Goal: Register for event/course

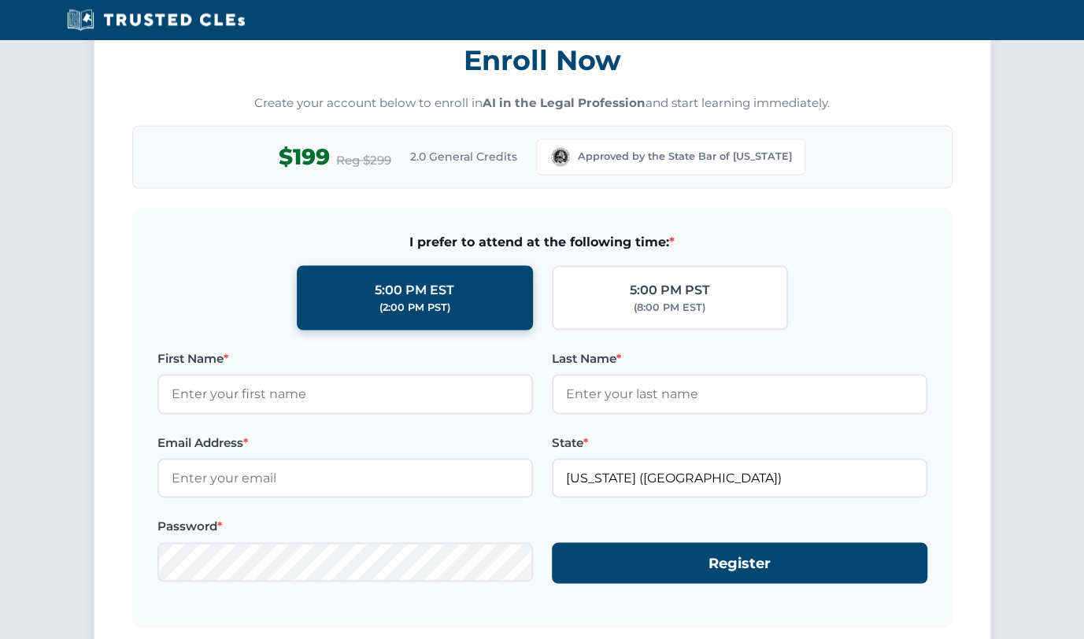
scroll to position [1361, 0]
type input "Julia"
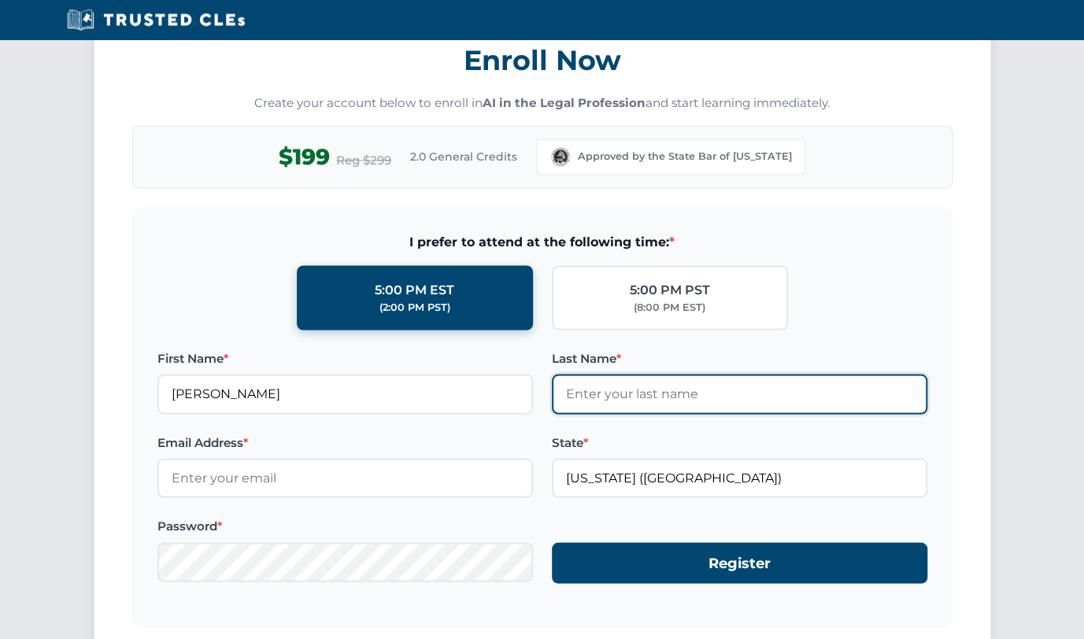
type input "Kiama"
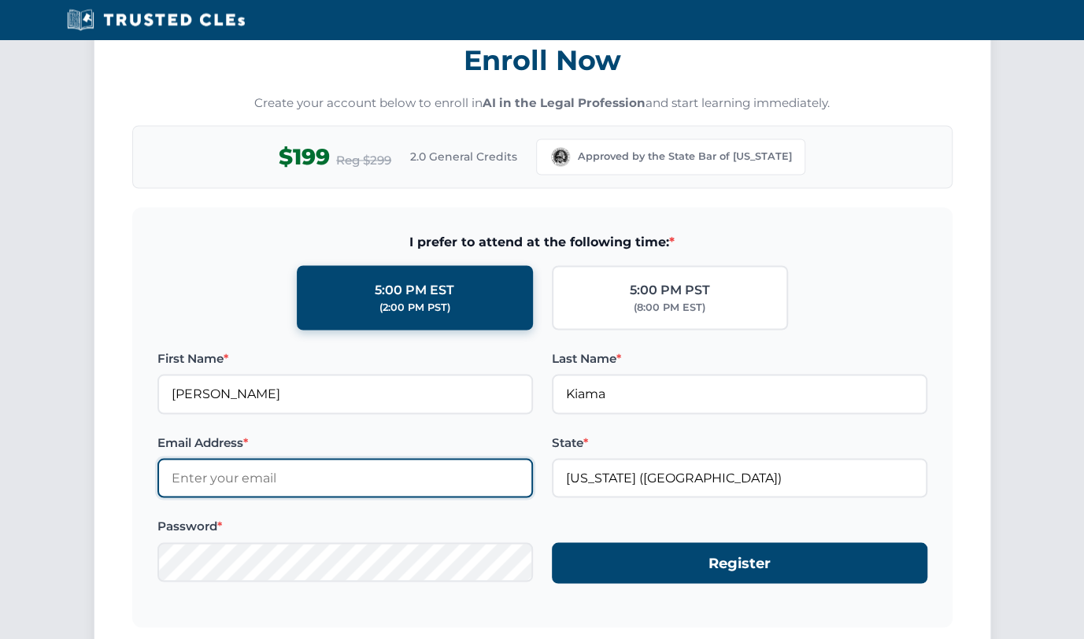
type input "jullymiracle@gmail.com"
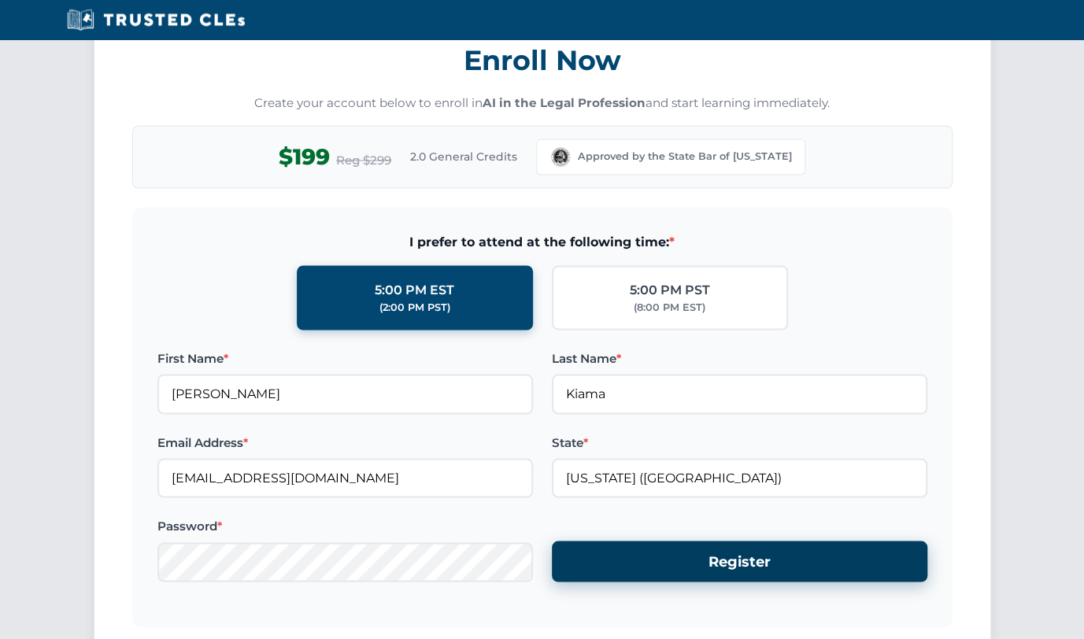
click at [668, 558] on button "Register" at bounding box center [740, 562] width 376 height 42
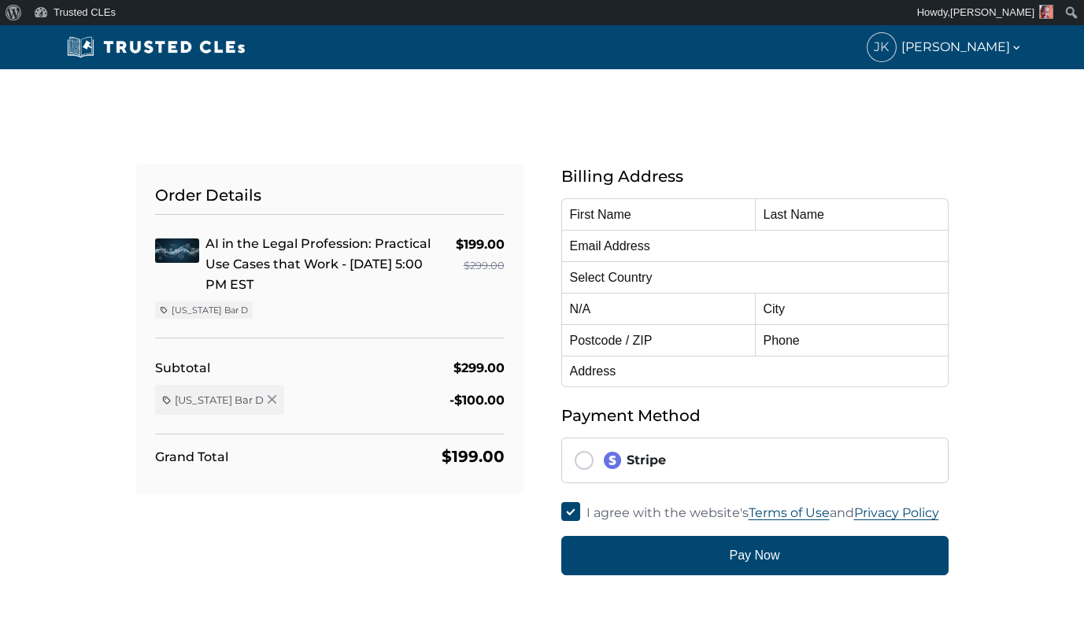
type input "[PERSON_NAME]"
type input "Kiama"
type input "[EMAIL_ADDRESS][DOMAIN_NAME]"
select select "United States"
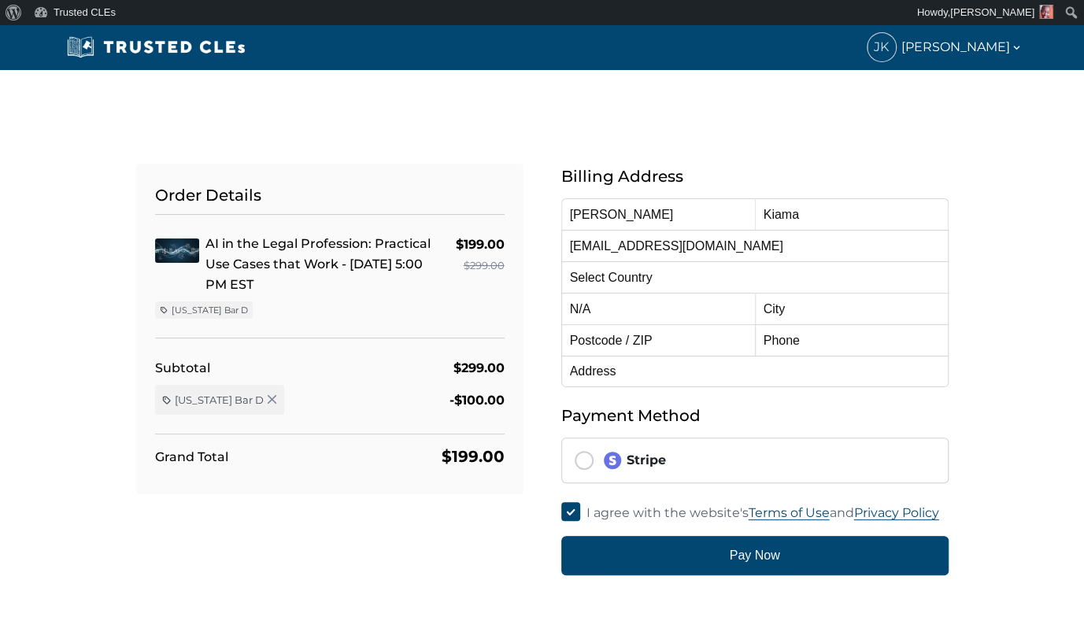
radio input "true"
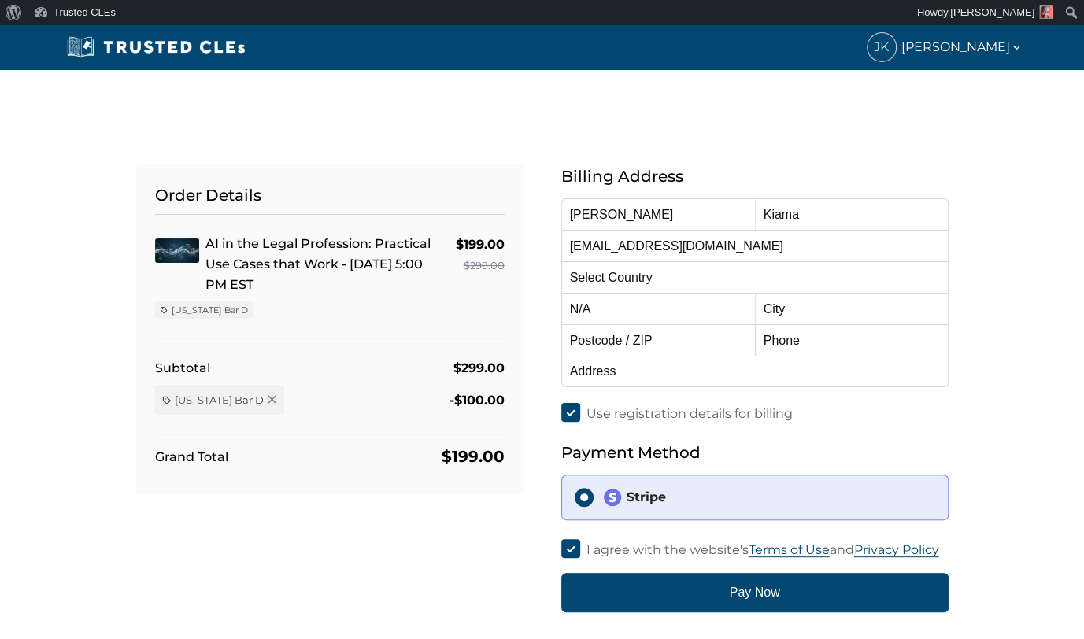
select select "Washington"
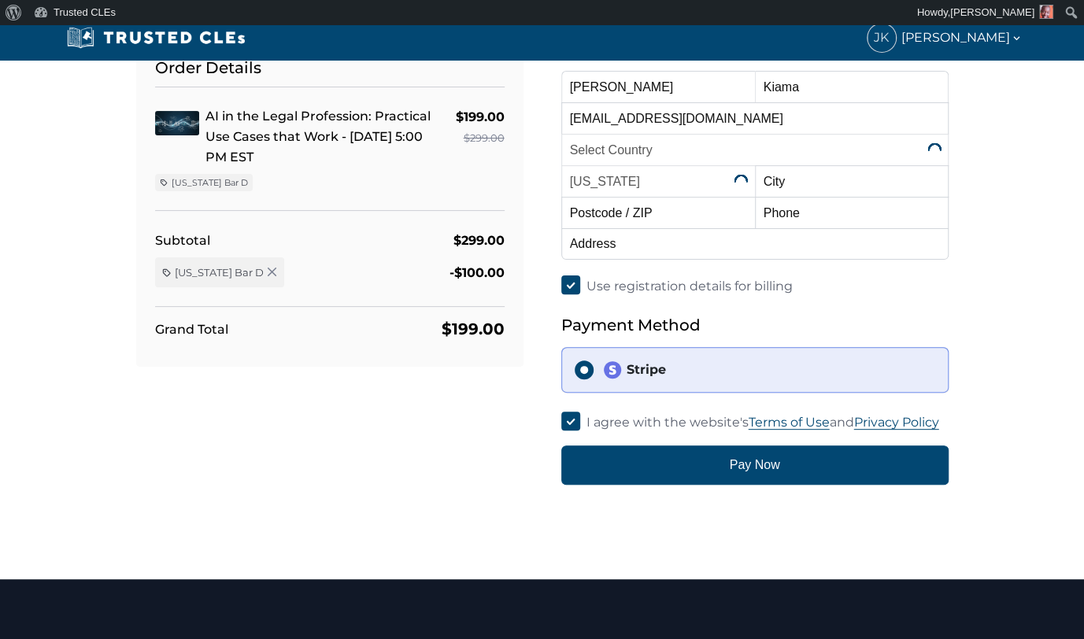
scroll to position [139, 0]
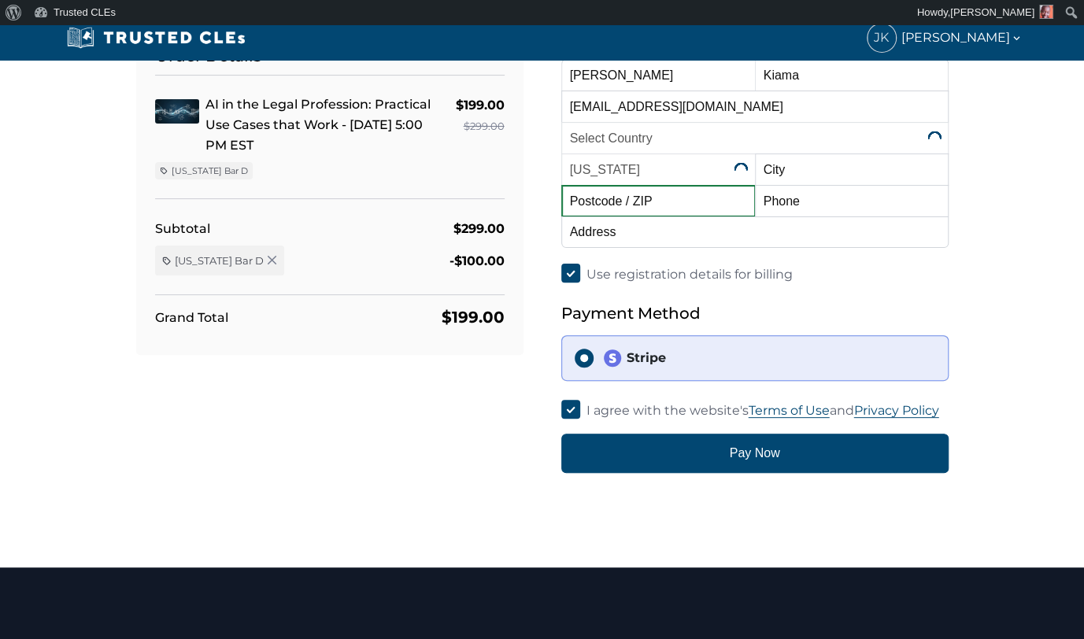
click at [683, 206] on input "text" at bounding box center [658, 200] width 194 height 31
type input "98006"
type input "BELLEVUE"
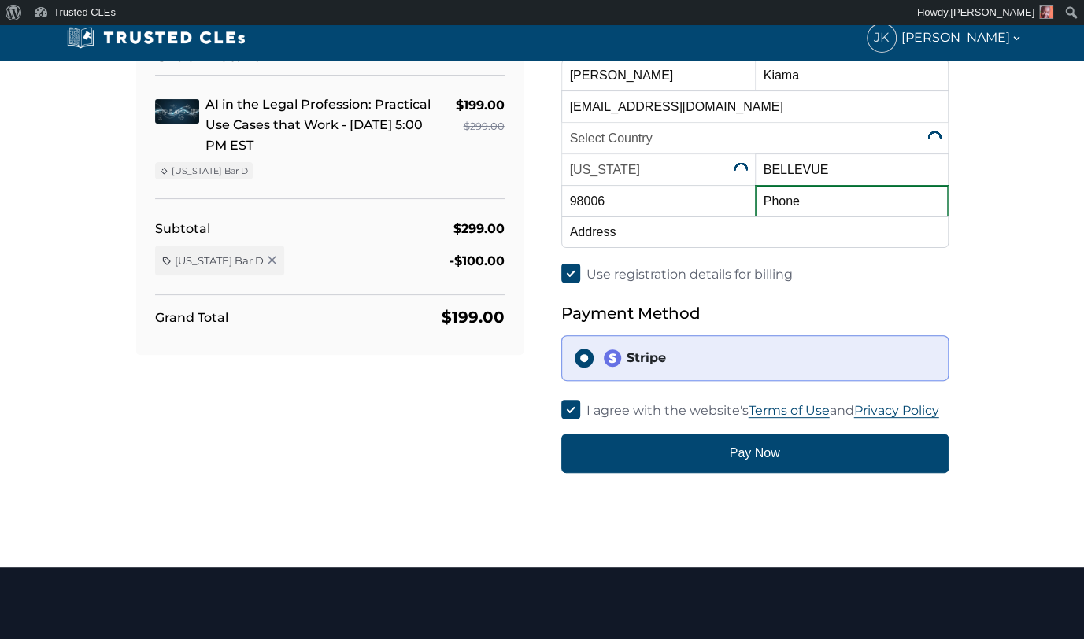
click at [831, 212] on input "text" at bounding box center [852, 200] width 194 height 31
click at [803, 201] on input "text" at bounding box center [852, 200] width 194 height 31
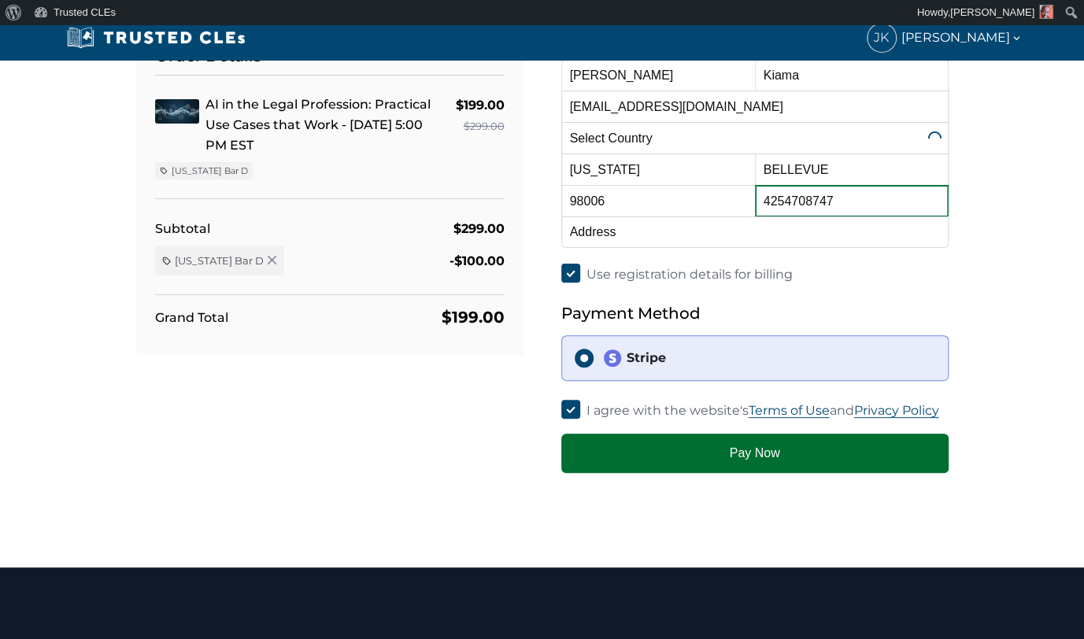
type input "4254708747"
click at [757, 458] on button "Pay Now" at bounding box center [754, 453] width 387 height 39
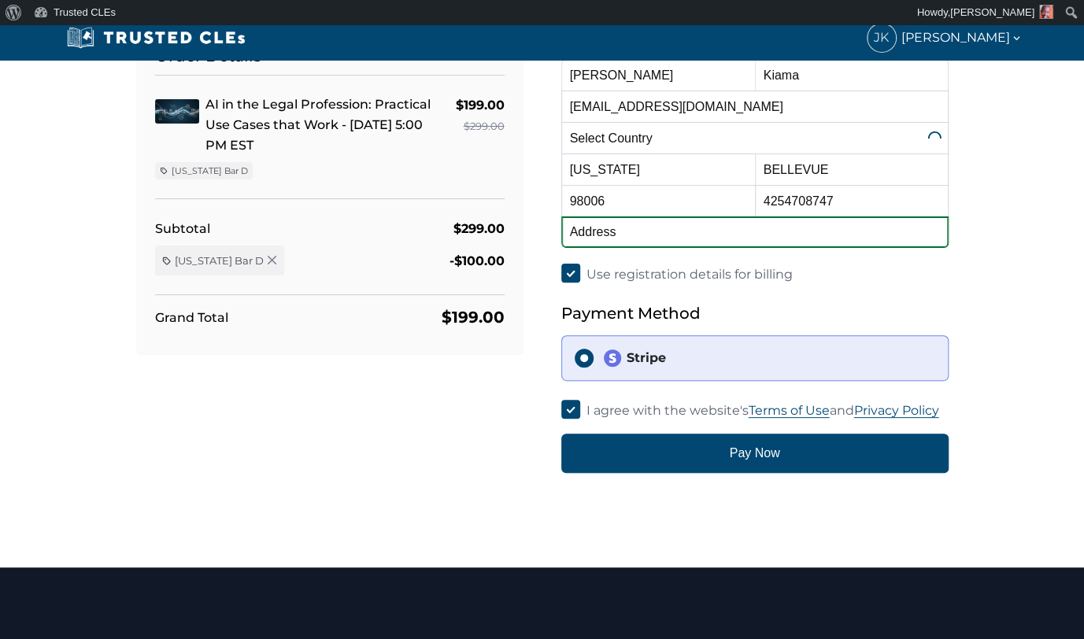
click at [631, 240] on input "text" at bounding box center [754, 232] width 387 height 31
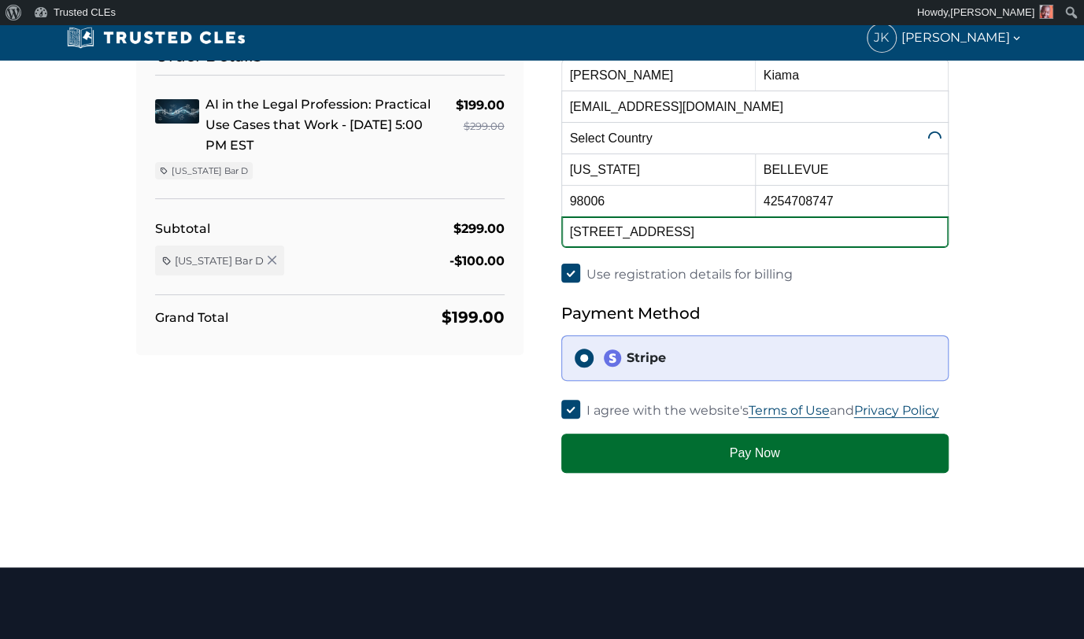
type input "12205 Se 38th st"
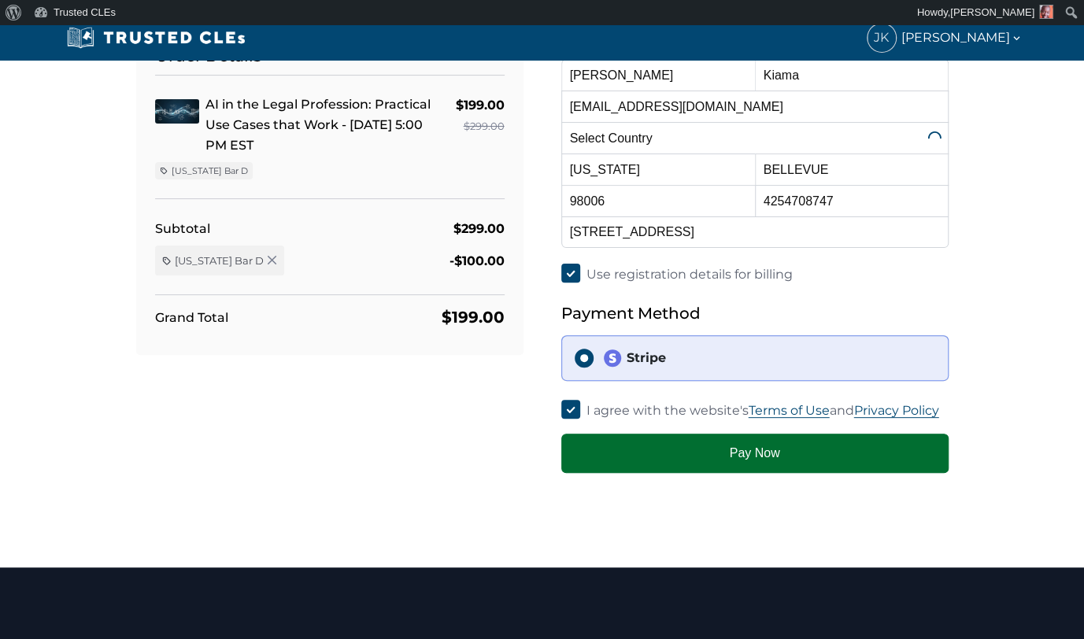
click at [678, 457] on button "Pay Now" at bounding box center [754, 453] width 387 height 39
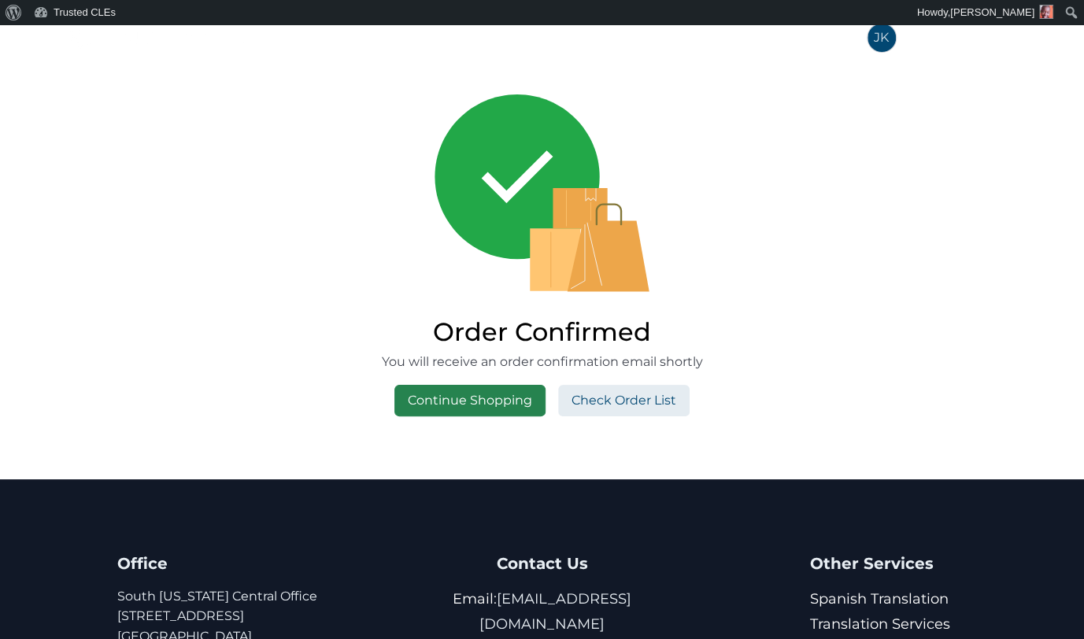
click at [485, 397] on link "Continue Shopping" at bounding box center [469, 400] width 151 height 31
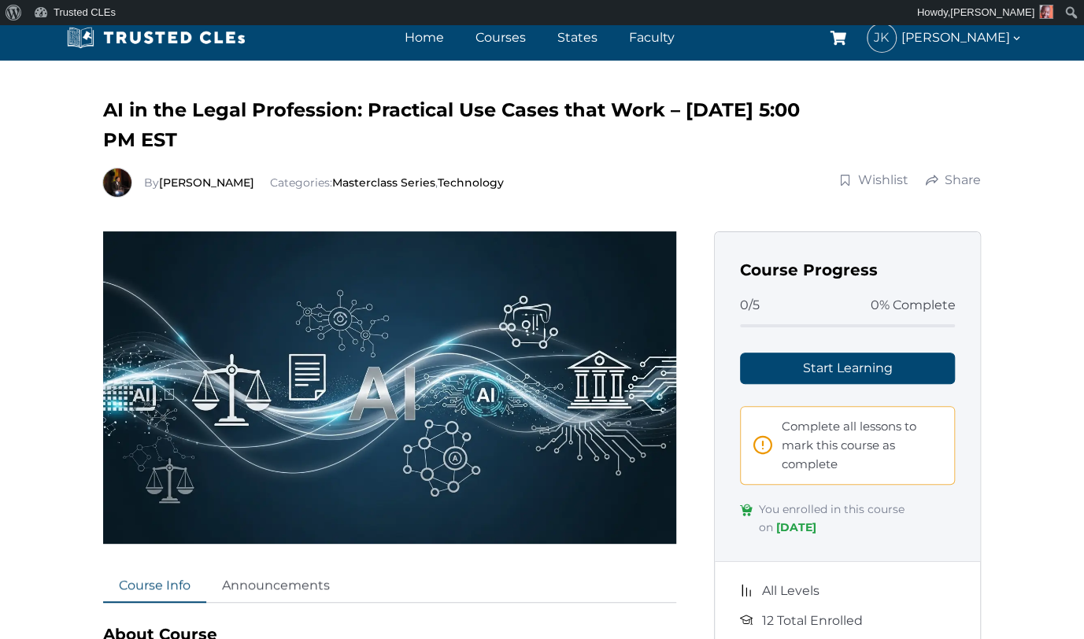
scroll to position [60, 0]
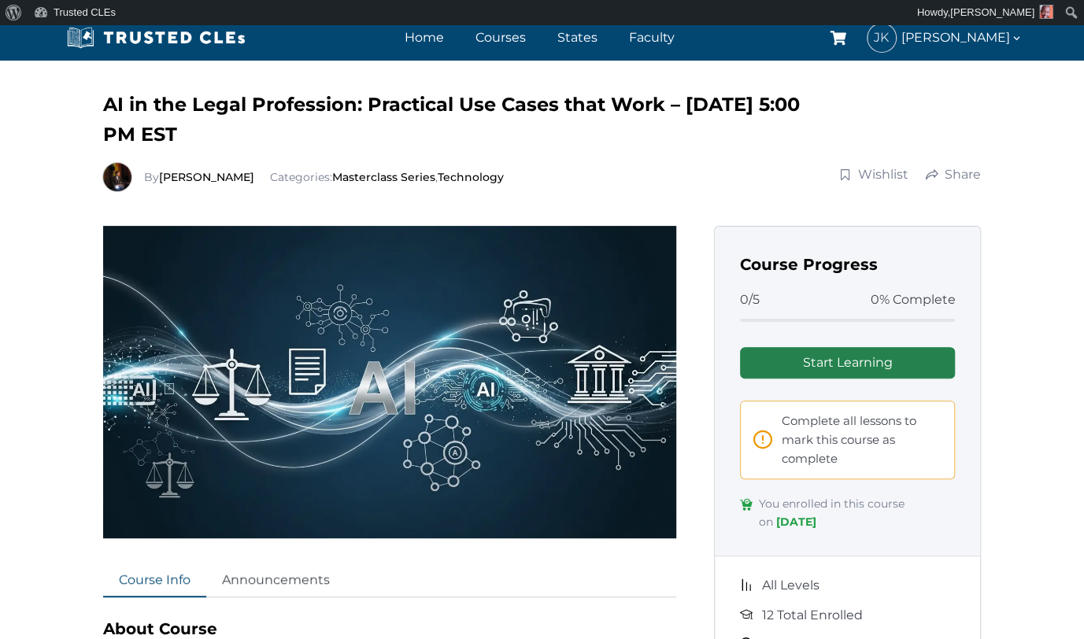
click at [896, 361] on link "Start Learning" at bounding box center [848, 362] width 216 height 31
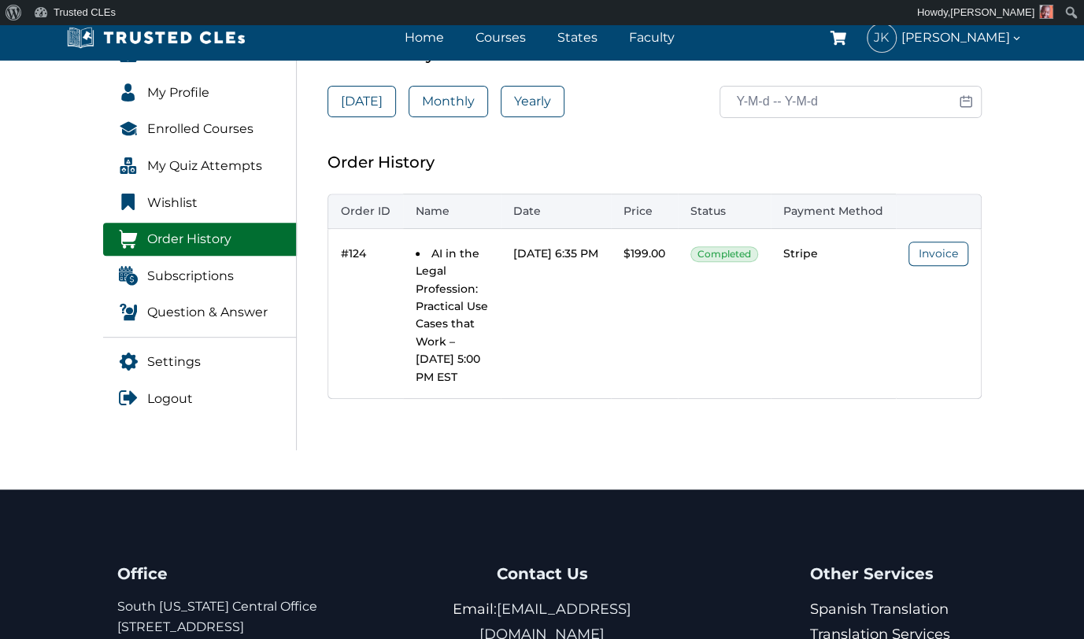
scroll to position [257, 0]
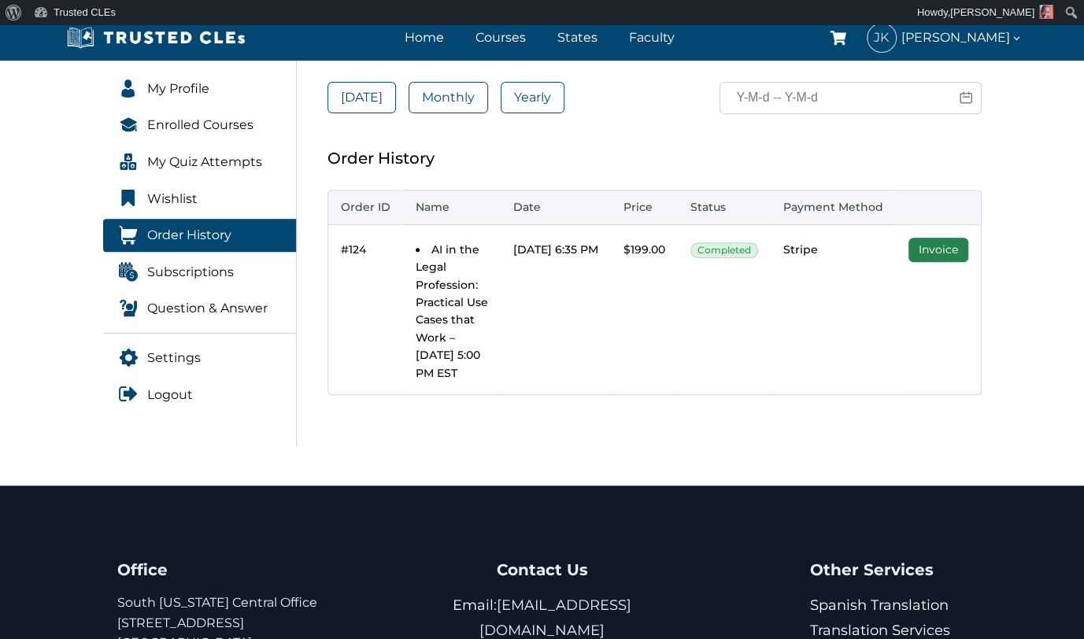
click at [954, 247] on link "Invoice" at bounding box center [939, 250] width 60 height 24
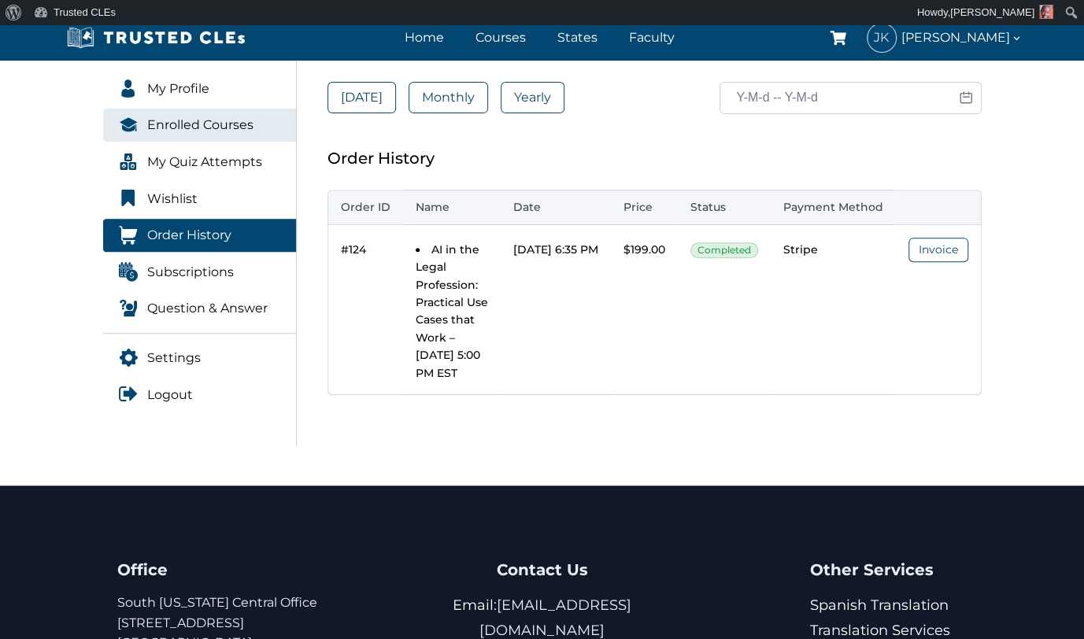
click at [227, 135] on link "Enrolled Courses" at bounding box center [200, 125] width 194 height 33
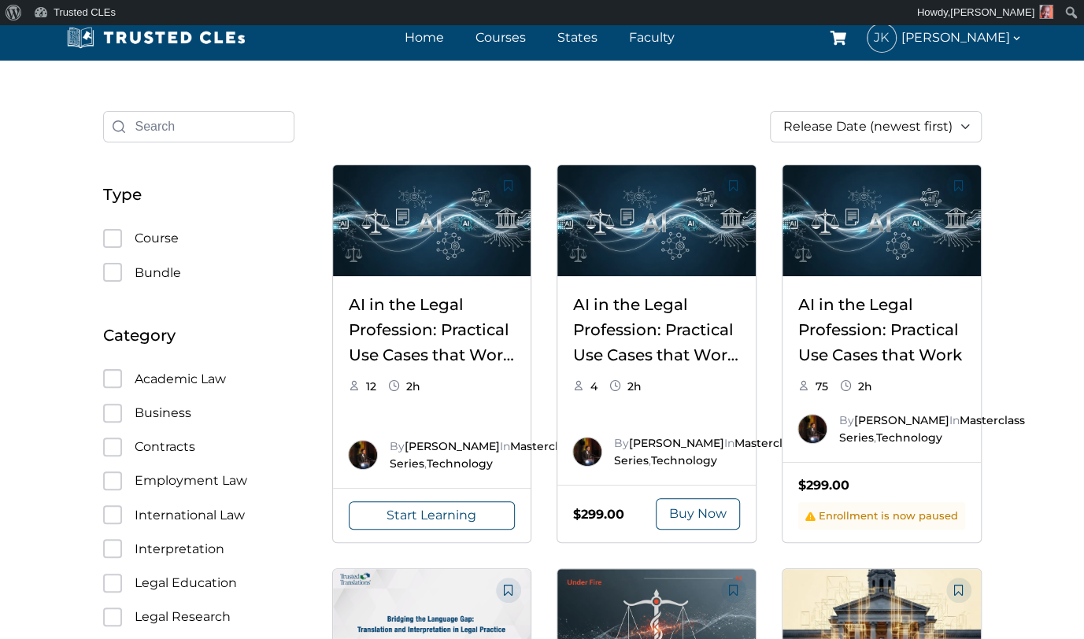
scroll to position [35, 0]
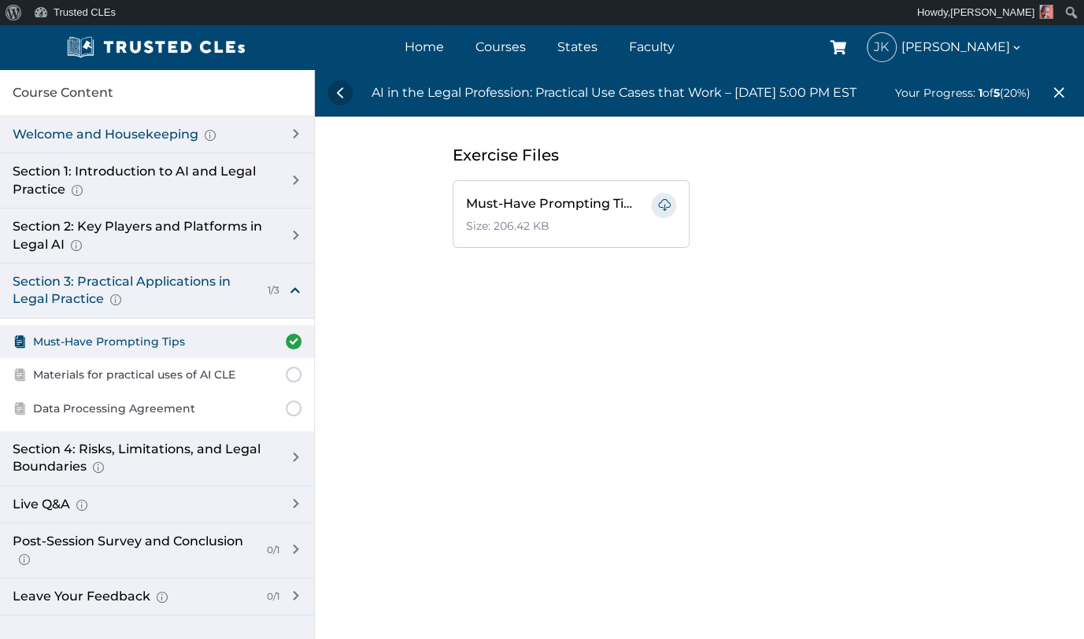
click at [80, 141] on div "Welcome and Housekeeping Introduction of presenters and overview of course stru…" at bounding box center [143, 134] width 261 height 17
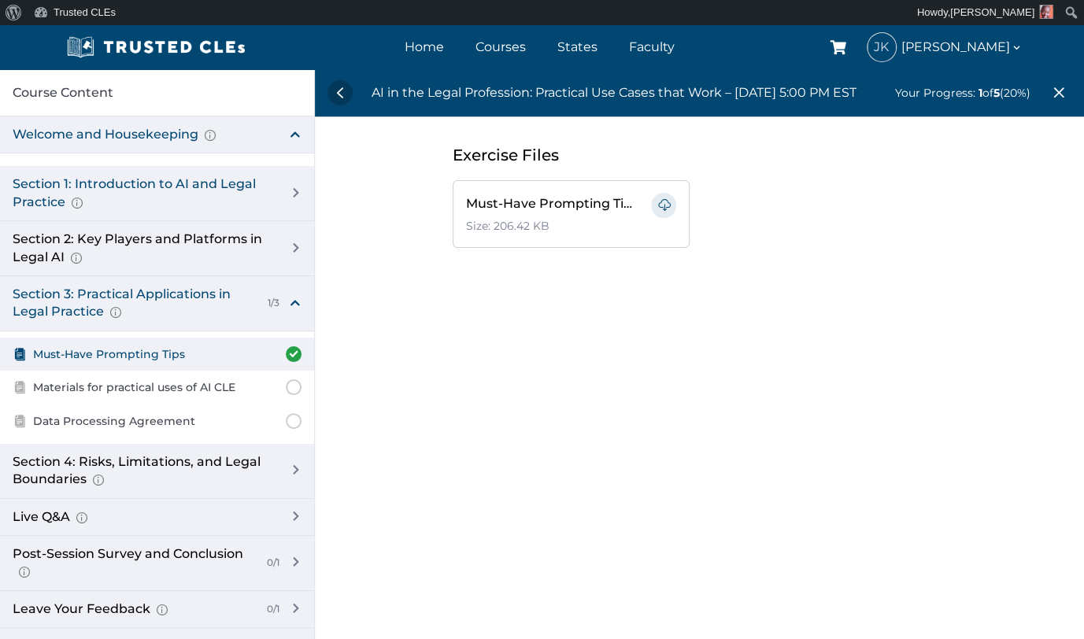
click at [63, 178] on div "Section 1: Introduction to AI and Legal Practice Overview of Artificial Intelli…" at bounding box center [143, 193] width 261 height 35
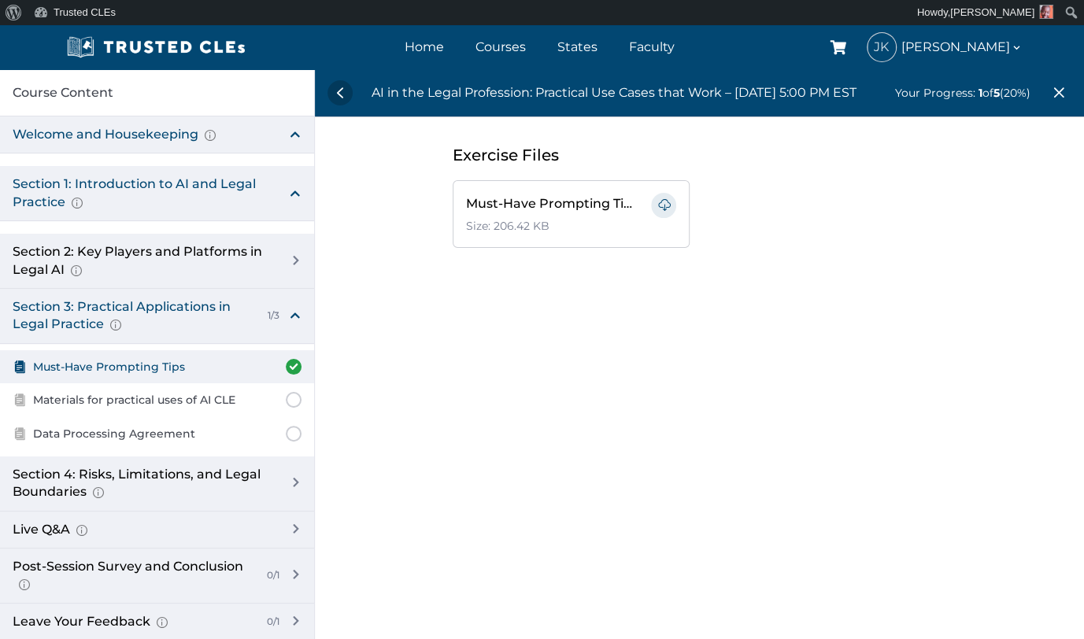
click at [189, 191] on div "Section 1: Introduction to AI and Legal Practice Overview of Artificial Intelli…" at bounding box center [143, 193] width 261 height 35
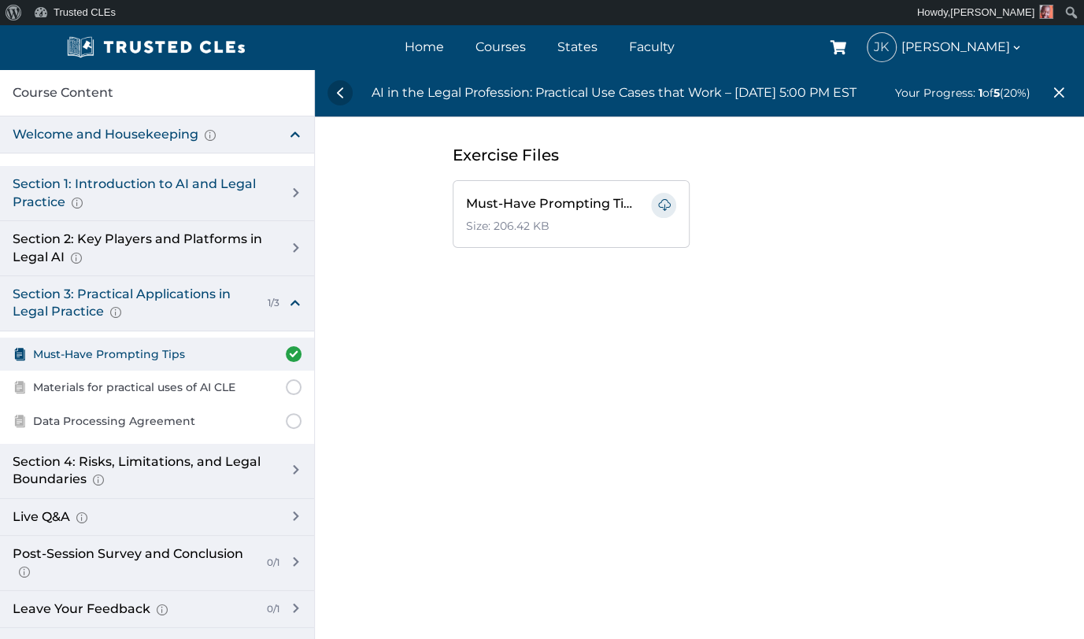
click at [189, 191] on div "Section 1: Introduction to AI and Legal Practice Overview of Artificial Intelli…" at bounding box center [143, 193] width 261 height 35
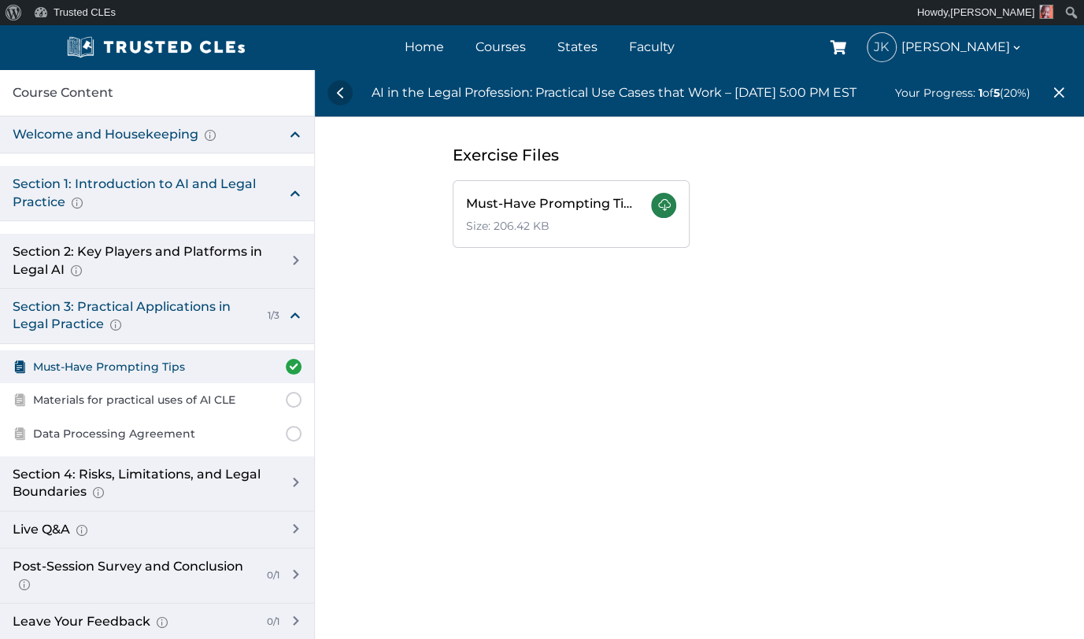
click at [651, 208] on link at bounding box center [663, 205] width 25 height 25
click at [666, 200] on link at bounding box center [663, 205] width 25 height 25
click at [657, 208] on link at bounding box center [663, 205] width 25 height 25
click at [669, 202] on link at bounding box center [663, 205] width 25 height 25
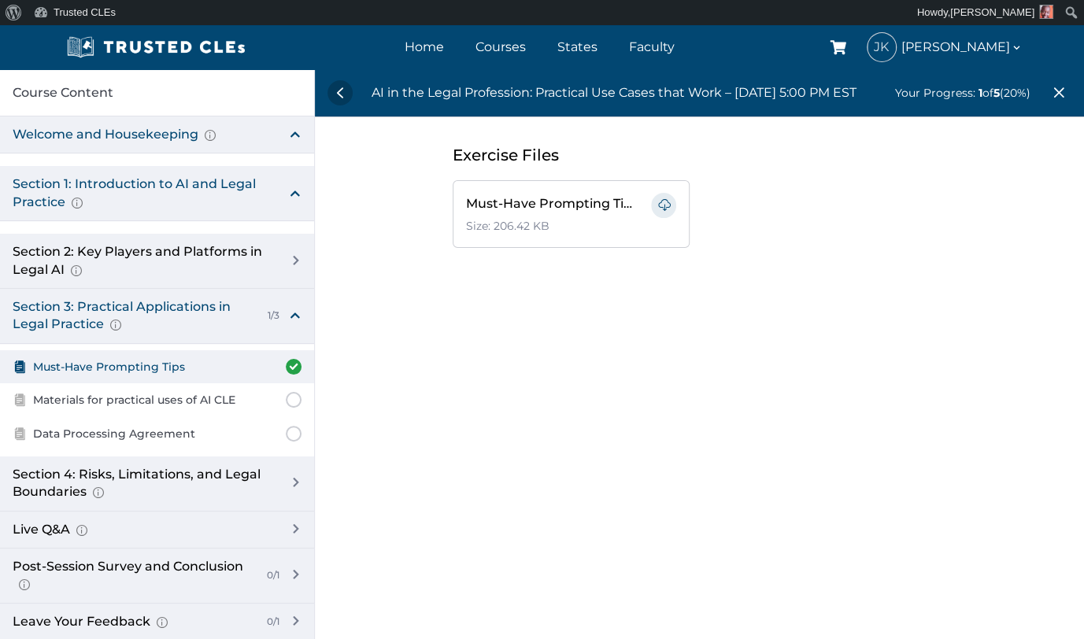
click at [152, 135] on div "Welcome and Housekeeping Introduction of presenters and overview of course stru…" at bounding box center [143, 134] width 261 height 17
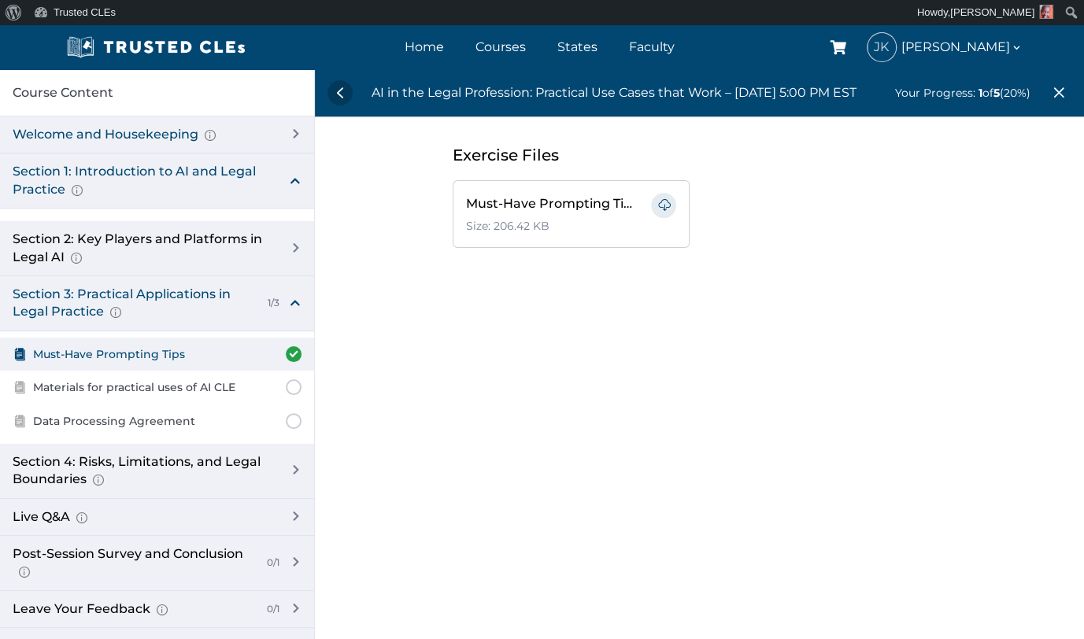
click at [152, 135] on div "Welcome and Housekeeping Introduction of presenters and overview of course stru…" at bounding box center [143, 134] width 261 height 17
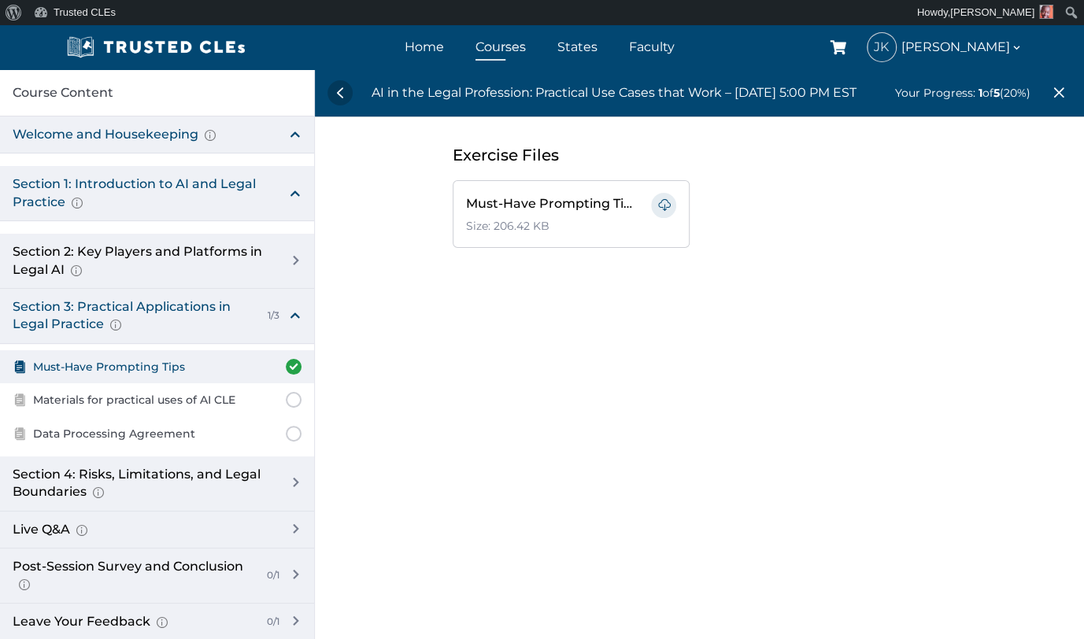
click at [520, 55] on link "Courses" at bounding box center [501, 46] width 58 height 23
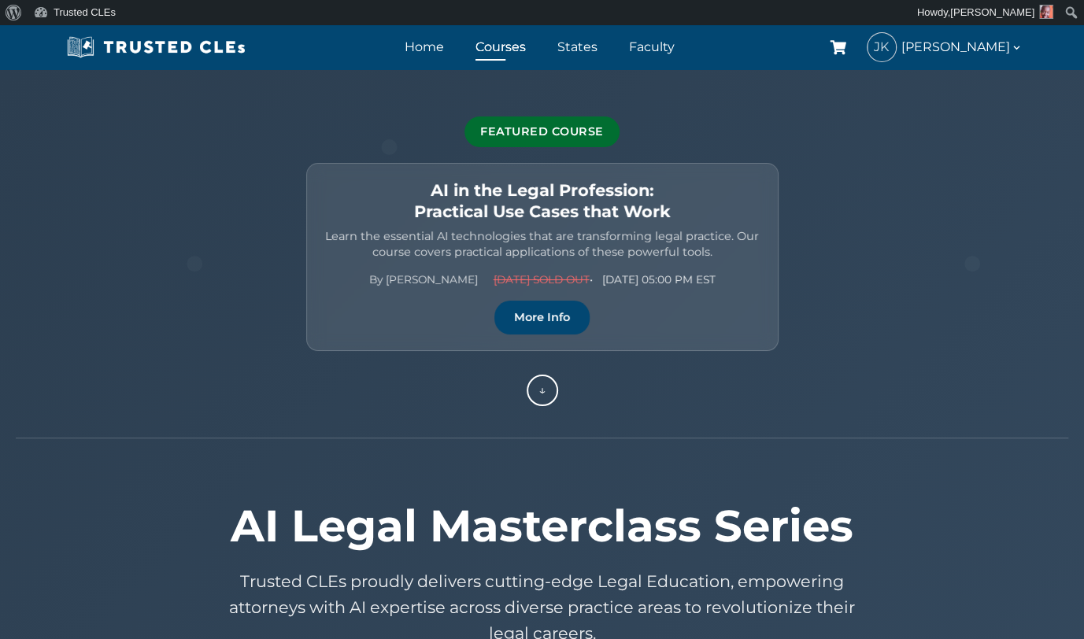
click at [546, 128] on div "Featured Course" at bounding box center [542, 132] width 155 height 31
click at [532, 395] on div "↓" at bounding box center [542, 390] width 31 height 31
click at [602, 50] on link "States" at bounding box center [577, 46] width 48 height 23
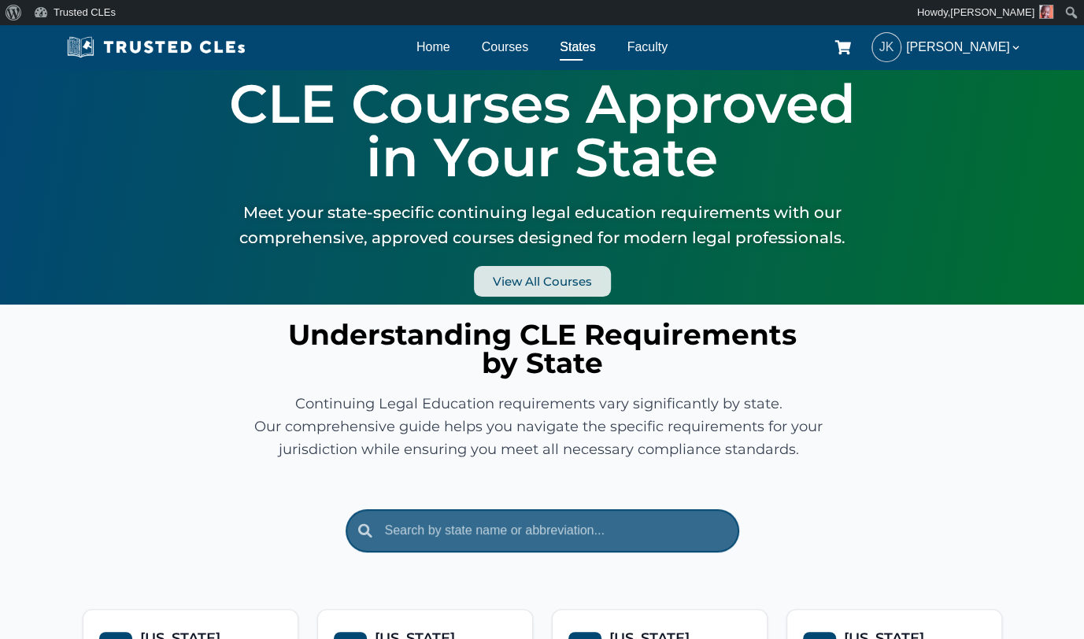
click at [550, 283] on span "View All Courses" at bounding box center [542, 282] width 99 height 12
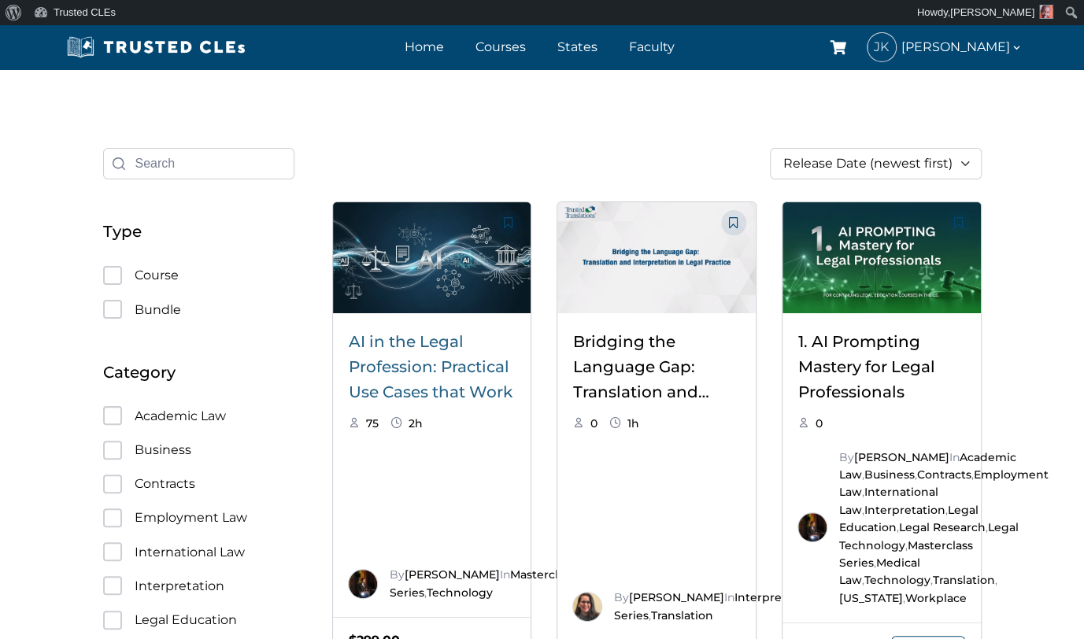
click at [433, 362] on link "AI in the Legal Profession: Practical Use Cases that Work" at bounding box center [431, 366] width 164 height 69
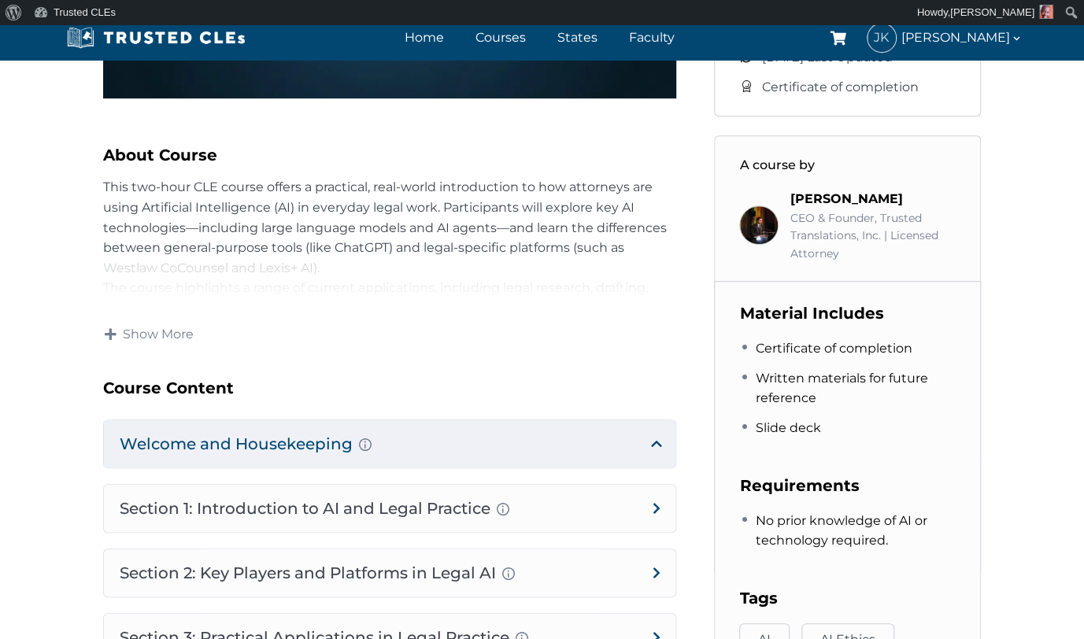
scroll to position [477, 0]
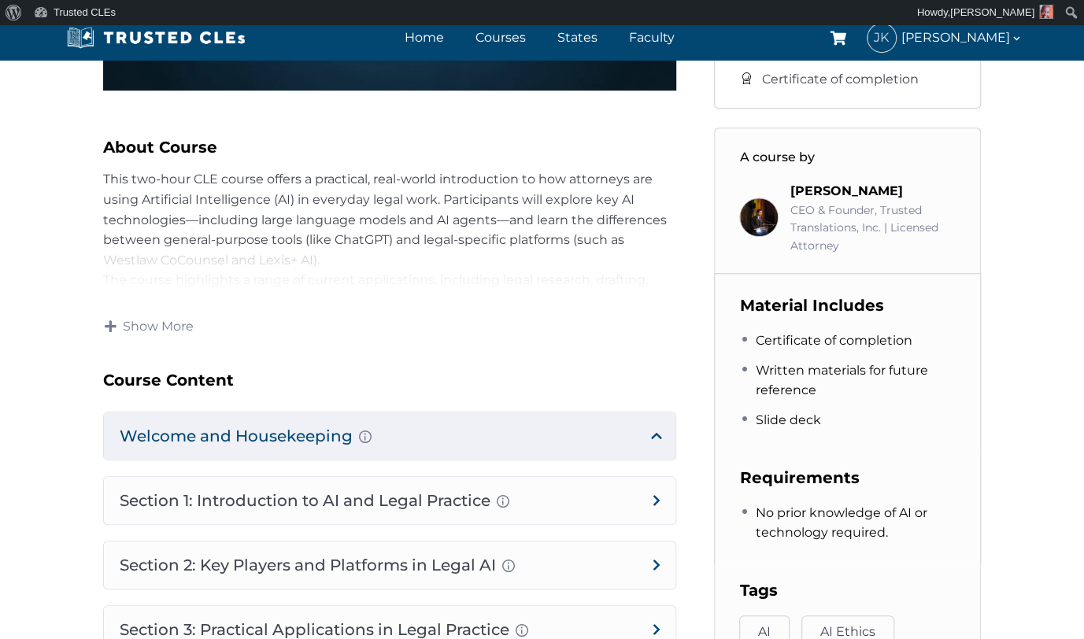
click at [154, 444] on h4 "Welcome and Housekeeping Introduction of presenters and overview of course stru…" at bounding box center [390, 436] width 572 height 47
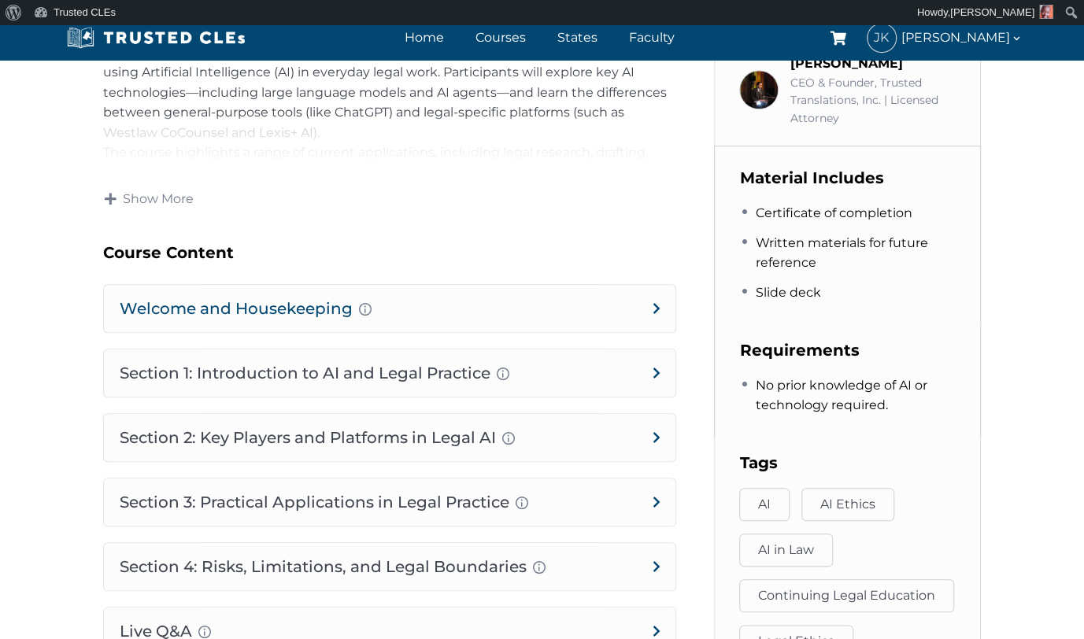
scroll to position [609, 0]
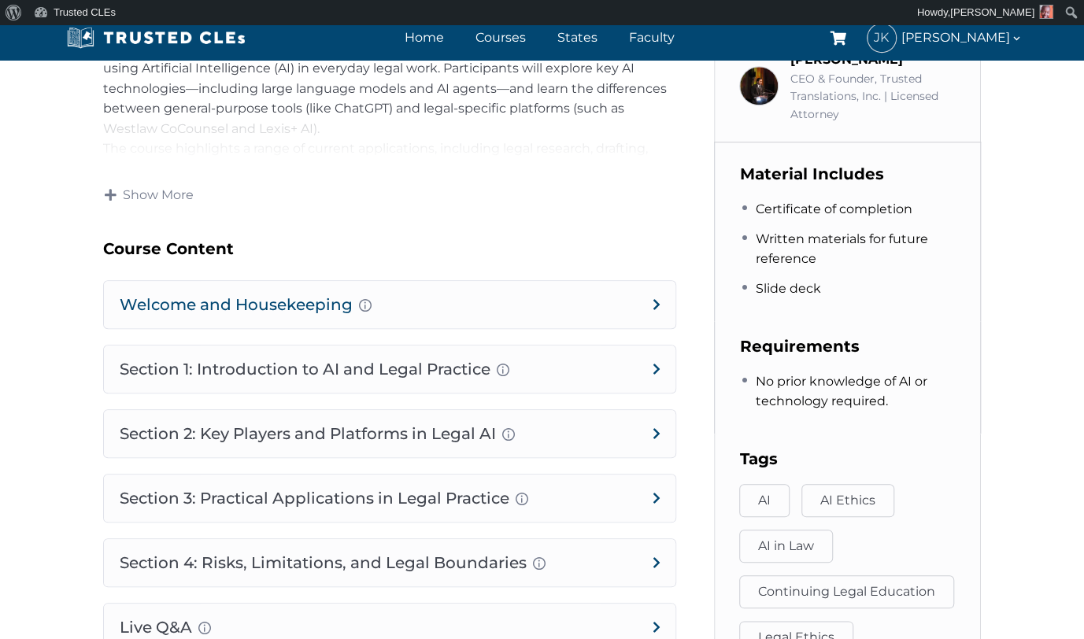
click at [208, 363] on h4 "Section 1: Introduction to AI and Legal Practice Overview of Artificial Intelli…" at bounding box center [390, 369] width 572 height 47
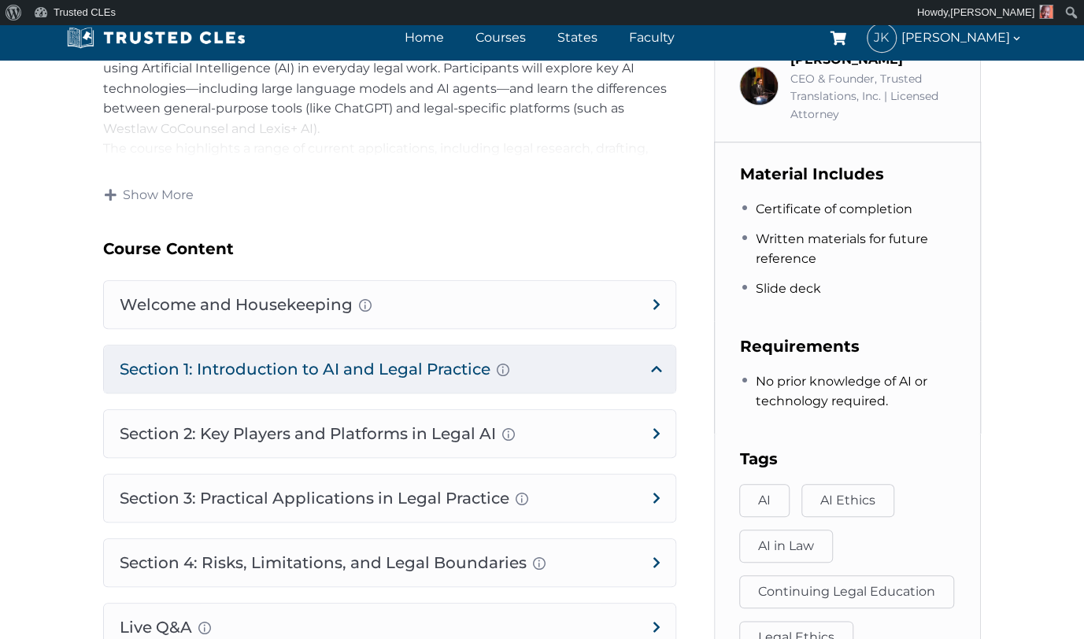
click at [833, 299] on li "Slide deck" at bounding box center [848, 289] width 216 height 20
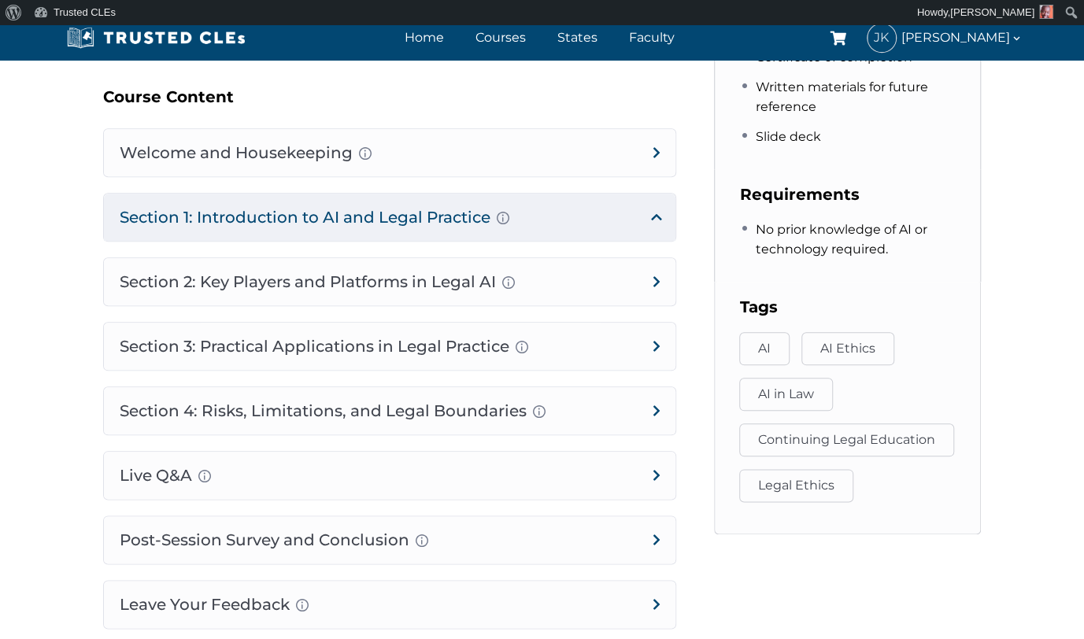
scroll to position [760, 0]
click at [475, 273] on h4 "Section 2: Key Players and Platforms in Legal AI Overview of Popular Generative…" at bounding box center [390, 282] width 572 height 47
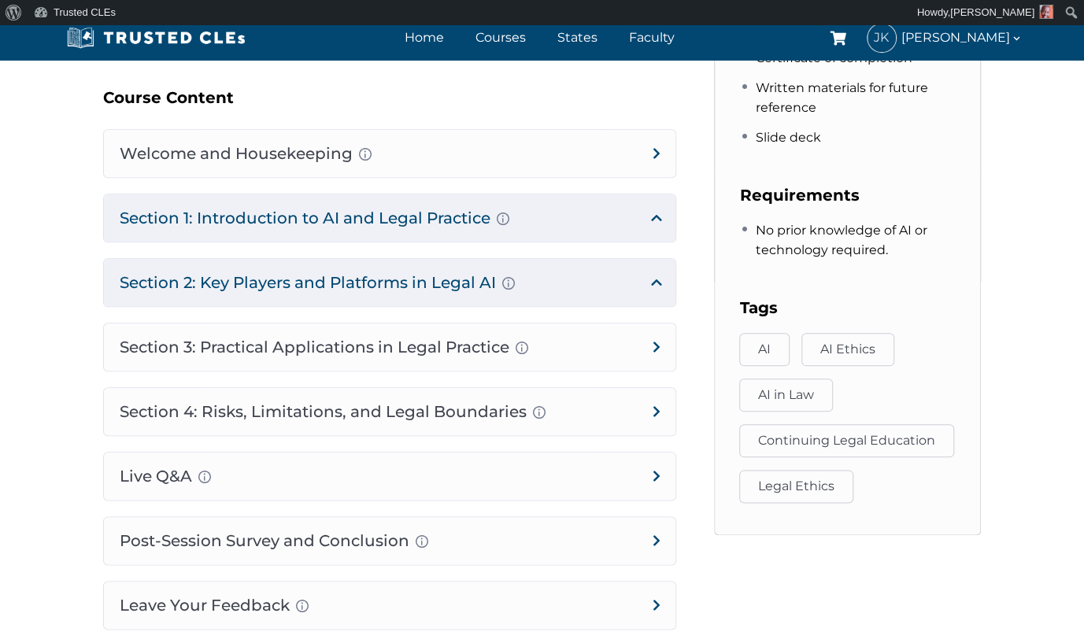
click at [666, 286] on h4 "Section 2: Key Players and Platforms in Legal AI Overview of Popular Generative…" at bounding box center [390, 282] width 572 height 47
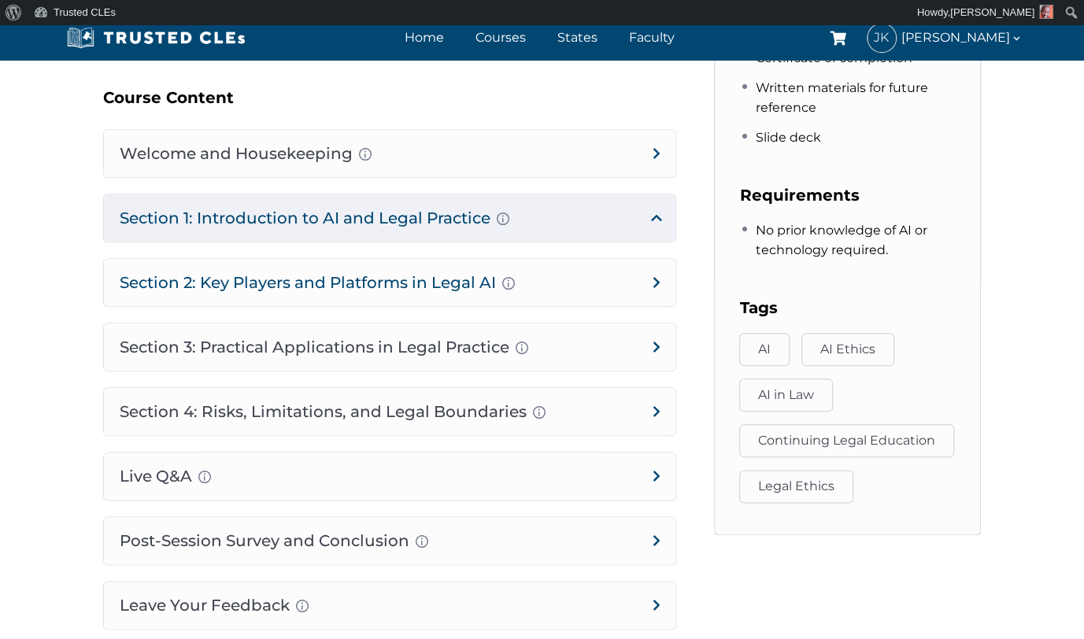
click at [640, 342] on h4 "Section 3: Practical Applications in Legal Practice Prompt Engineering Fundamen…" at bounding box center [390, 347] width 572 height 47
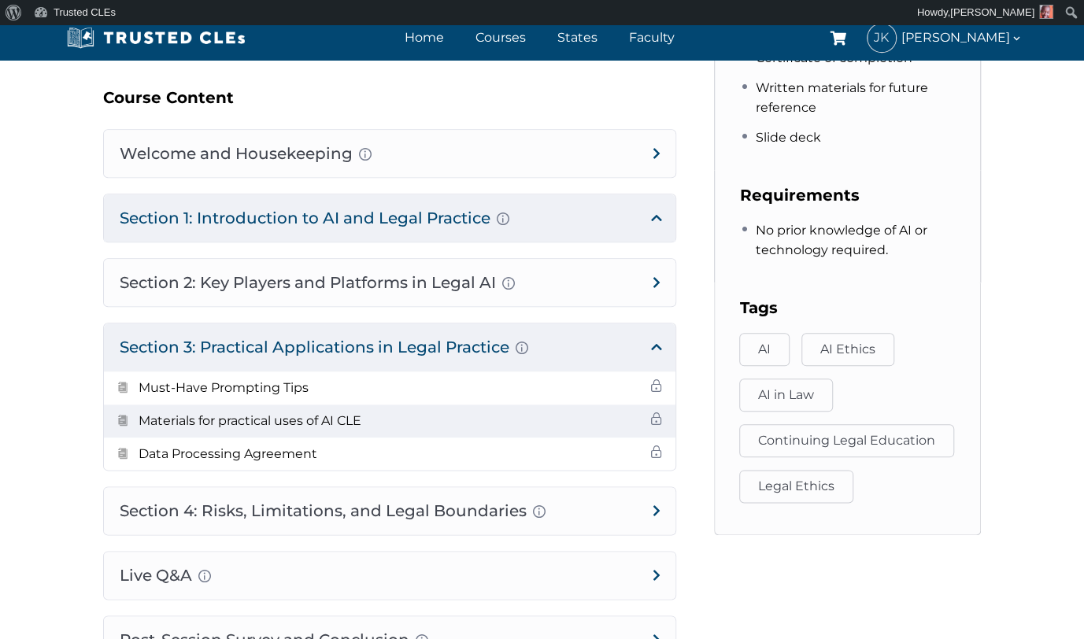
click at [346, 416] on h5 "Materials for practical uses of AI CLE" at bounding box center [250, 421] width 223 height 20
click at [655, 419] on span at bounding box center [656, 419] width 13 height 13
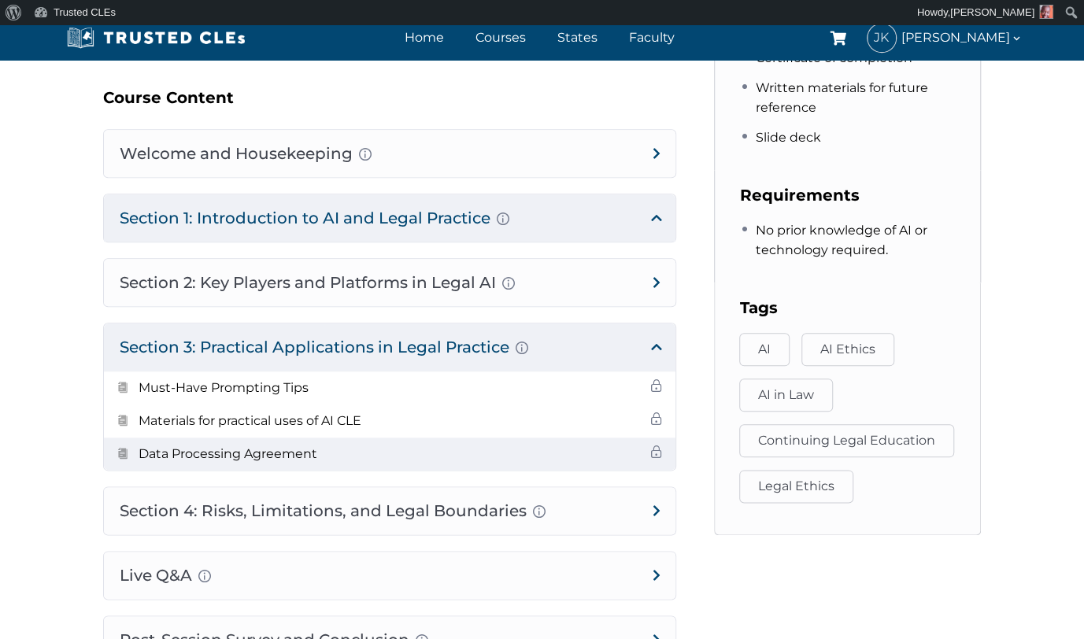
click at [650, 452] on span at bounding box center [656, 452] width 13 height 13
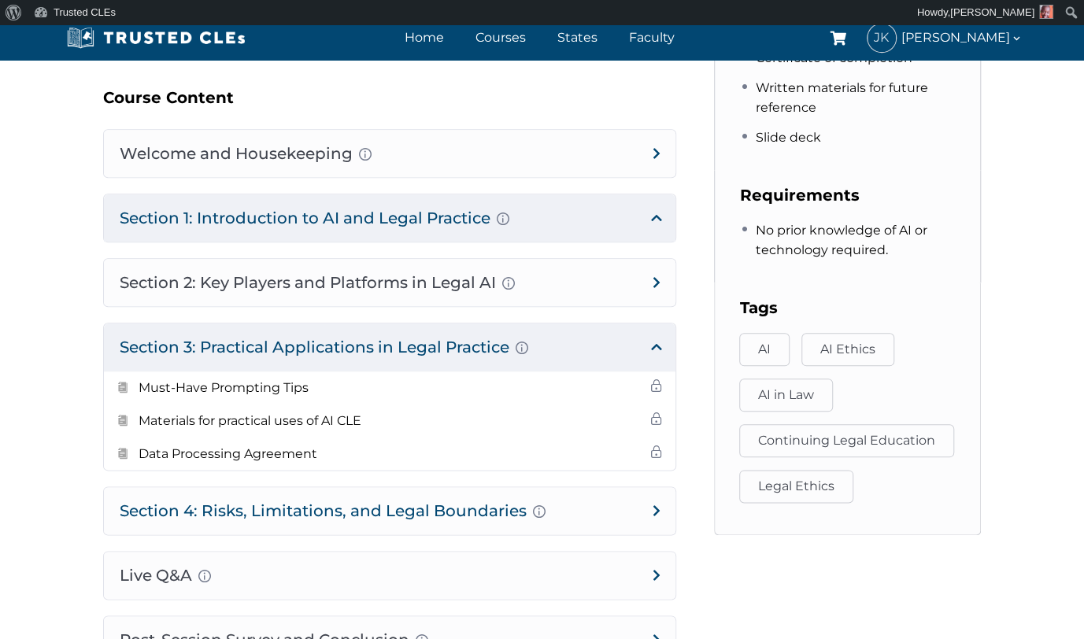
click at [605, 509] on h4 "Section 4: Risks, Limitations, and Legal Boundaries AI Hallucinations and Overs…" at bounding box center [390, 510] width 572 height 47
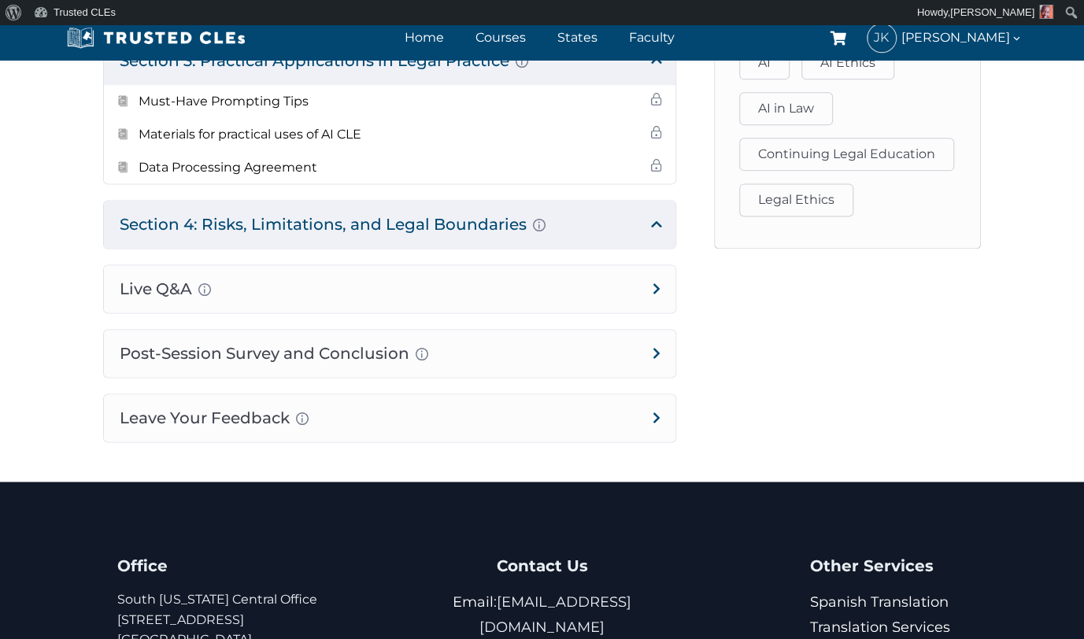
scroll to position [1047, 0]
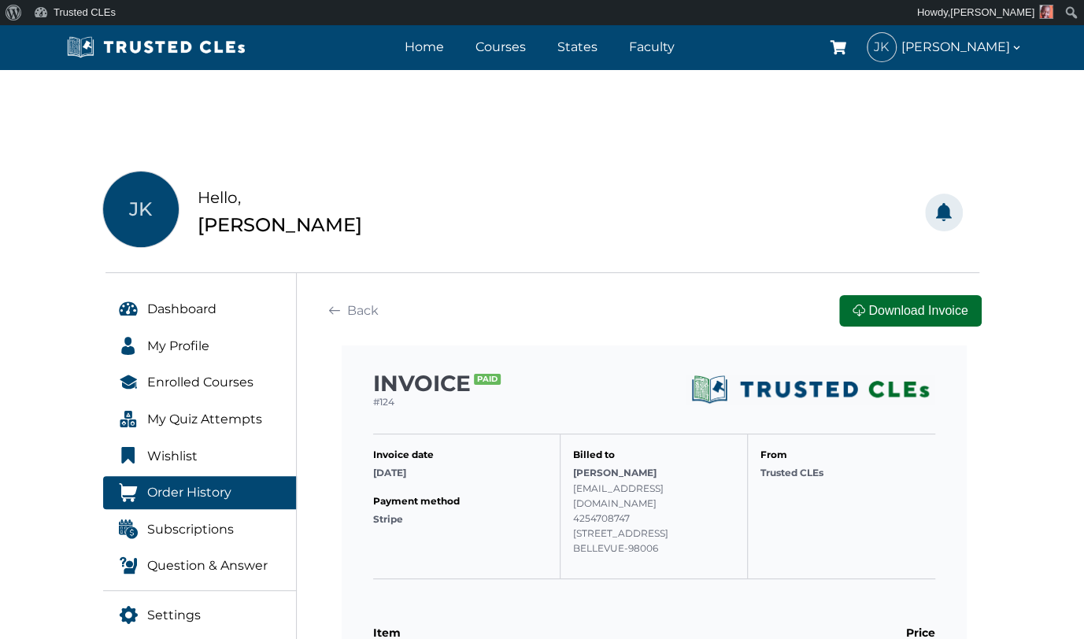
click at [890, 317] on button "Download Invoice" at bounding box center [910, 310] width 142 height 31
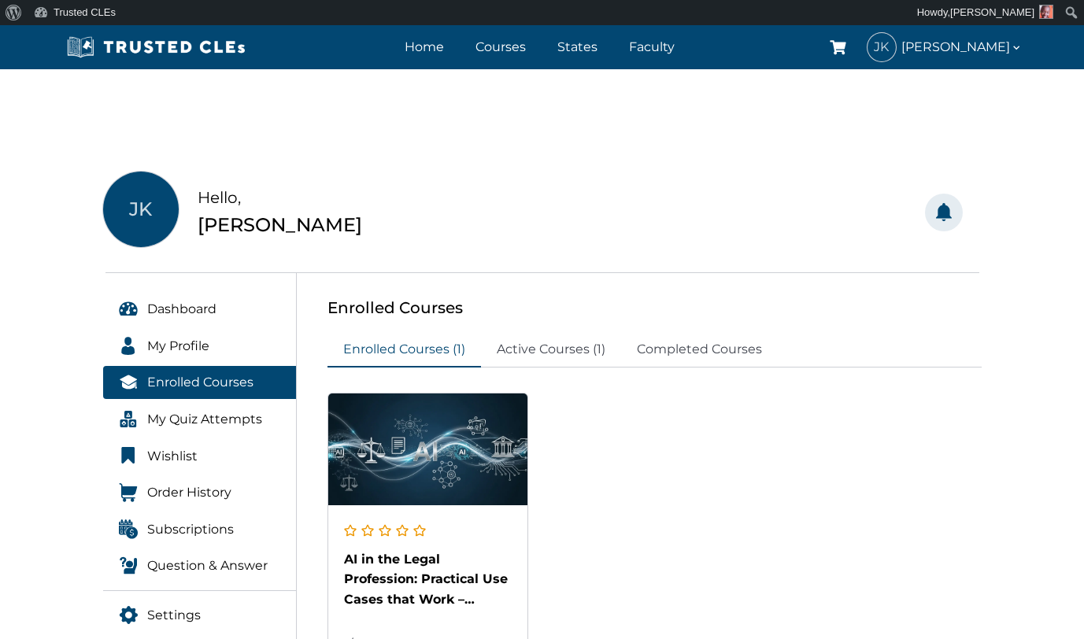
scroll to position [95, 0]
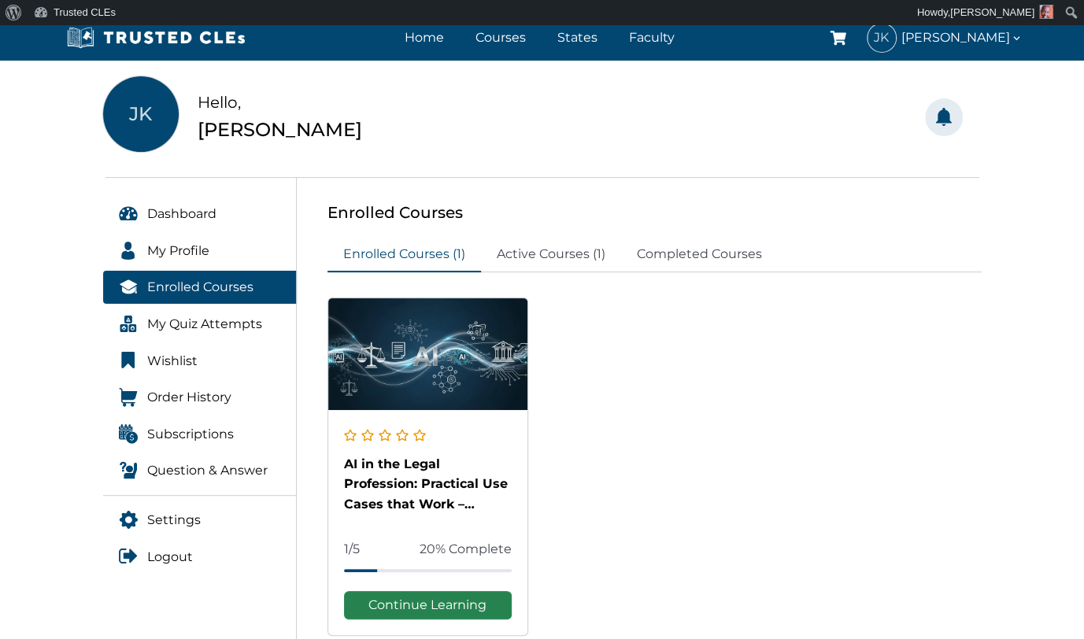
click at [406, 598] on link "Continue Learning" at bounding box center [428, 605] width 168 height 28
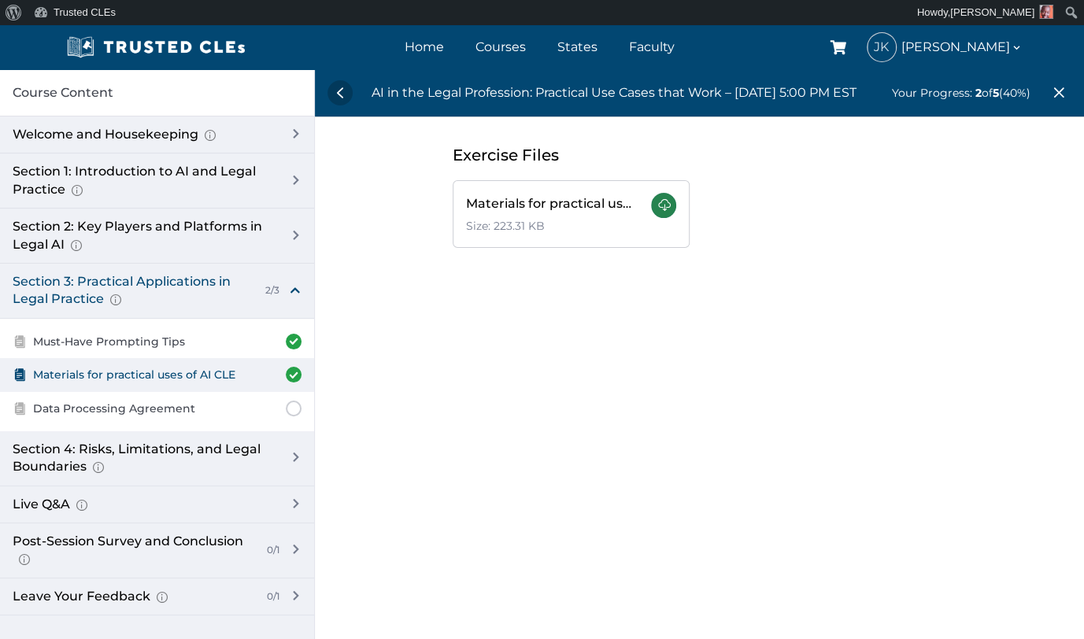
click at [651, 210] on link at bounding box center [663, 205] width 25 height 25
